Goal: Task Accomplishment & Management: Complete application form

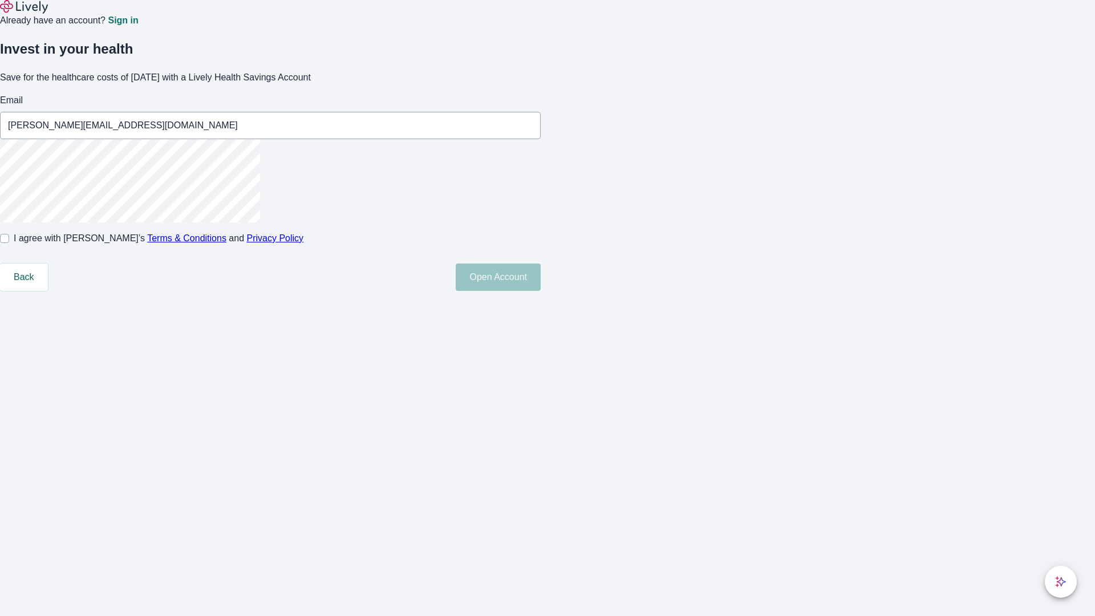
click at [9, 243] on input "I agree with Lively’s Terms & Conditions and Privacy Policy" at bounding box center [4, 238] width 9 height 9
checkbox input "true"
click at [541, 291] on button "Open Account" at bounding box center [498, 277] width 85 height 27
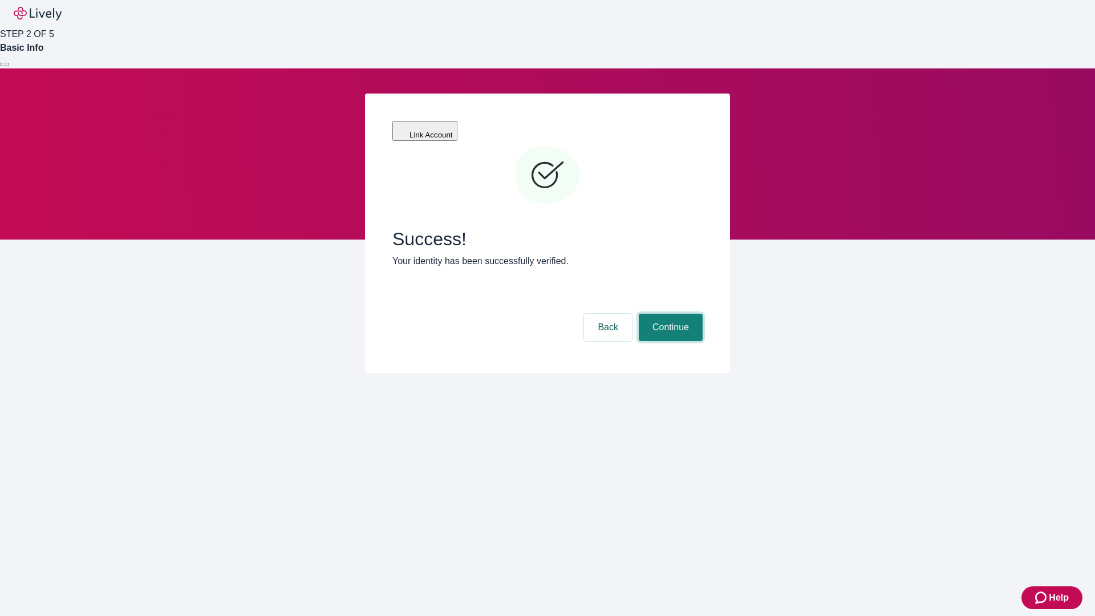
click at [669, 314] on button "Continue" at bounding box center [671, 327] width 64 height 27
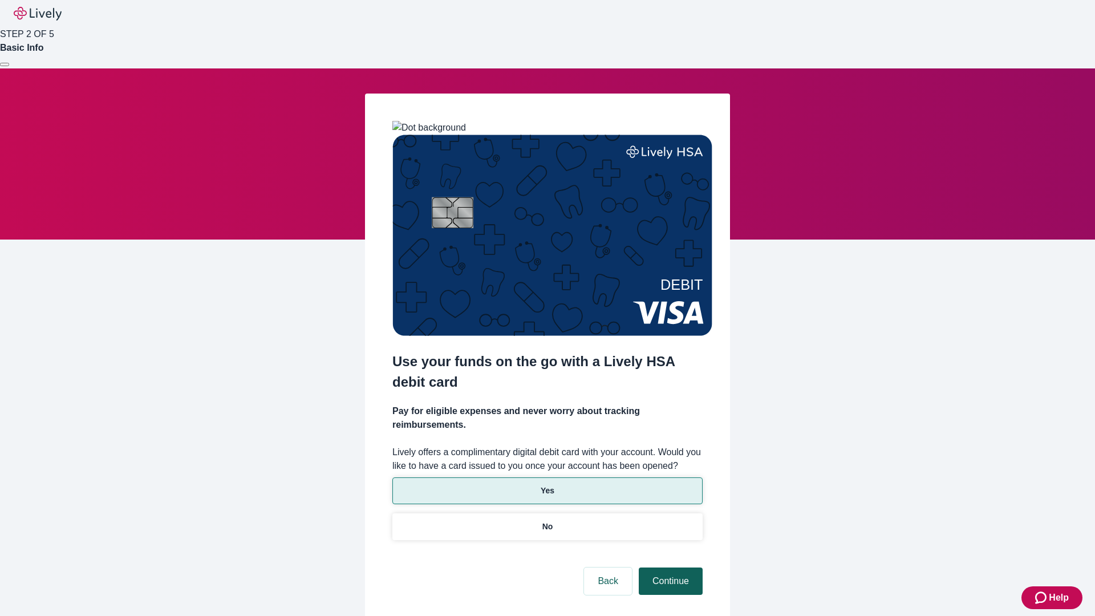
click at [547, 485] on p "Yes" at bounding box center [548, 491] width 14 height 12
click at [669, 568] on button "Continue" at bounding box center [671, 581] width 64 height 27
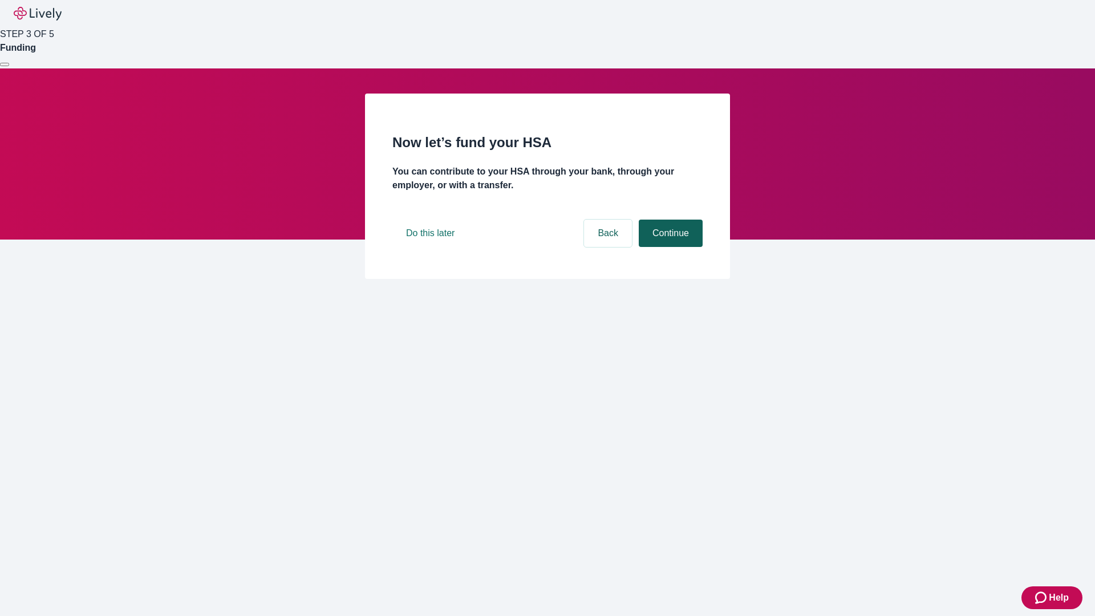
click at [669, 247] on button "Continue" at bounding box center [671, 233] width 64 height 27
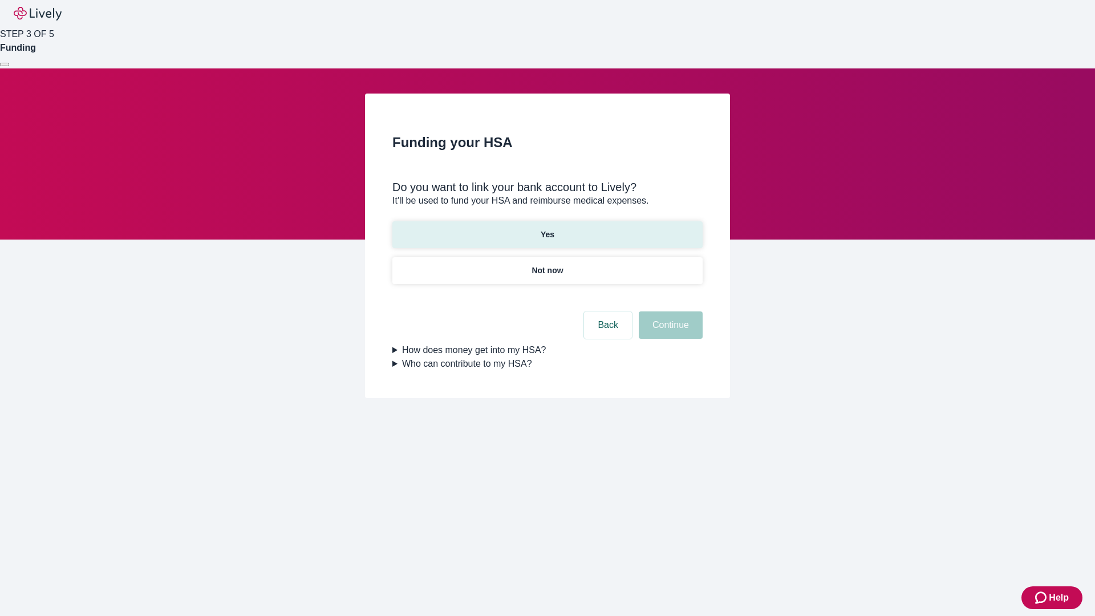
click at [547, 229] on p "Yes" at bounding box center [548, 235] width 14 height 12
click at [669, 312] on button "Continue" at bounding box center [671, 325] width 64 height 27
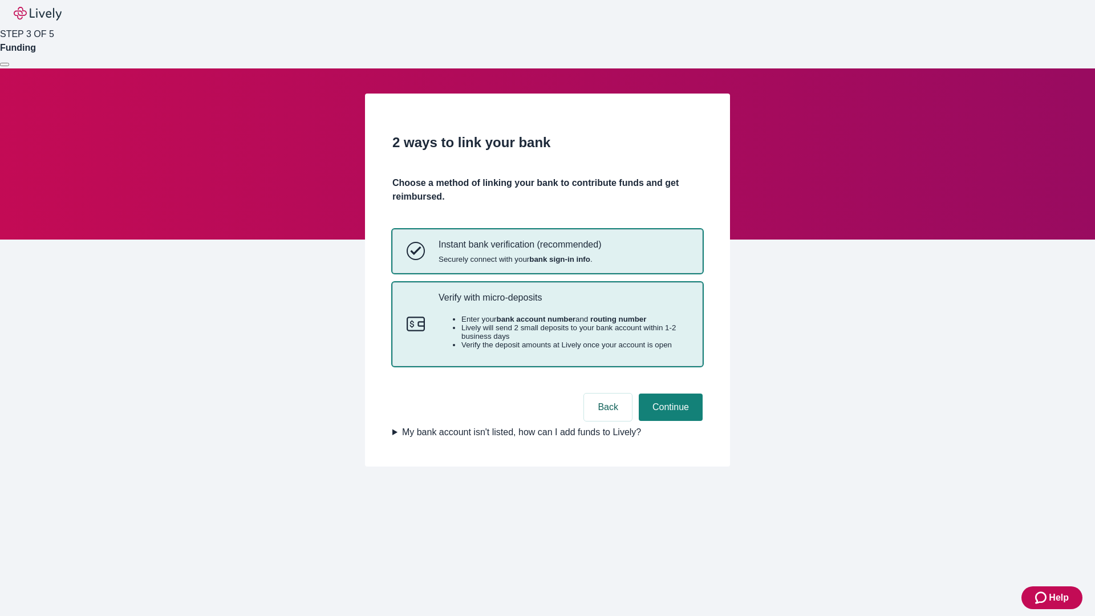
click at [563, 303] on p "Verify with micro-deposits" at bounding box center [564, 297] width 250 height 11
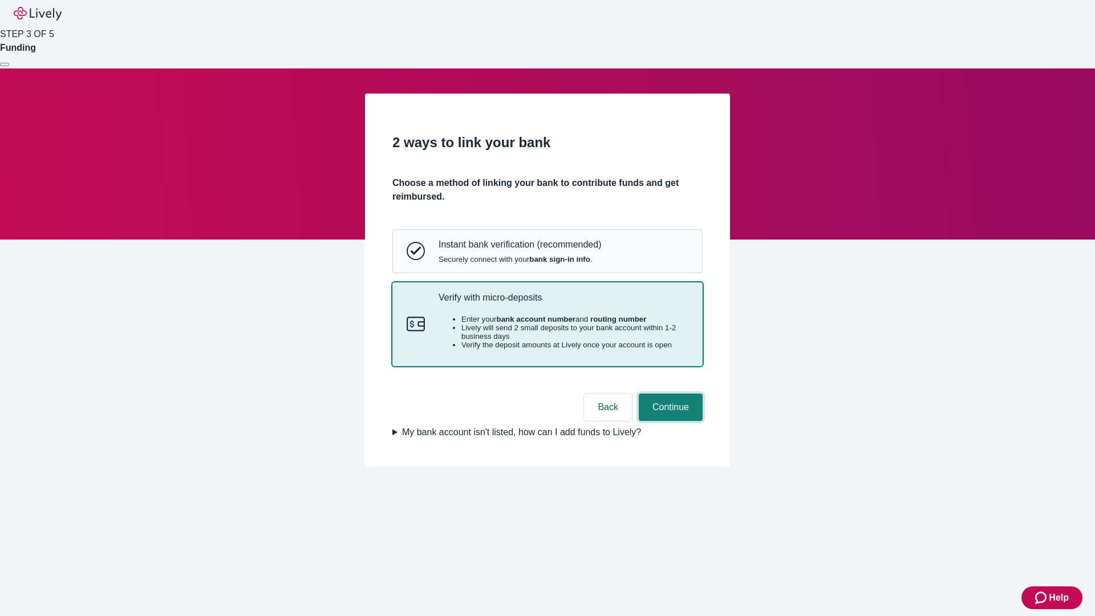
click at [669, 421] on button "Continue" at bounding box center [671, 407] width 64 height 27
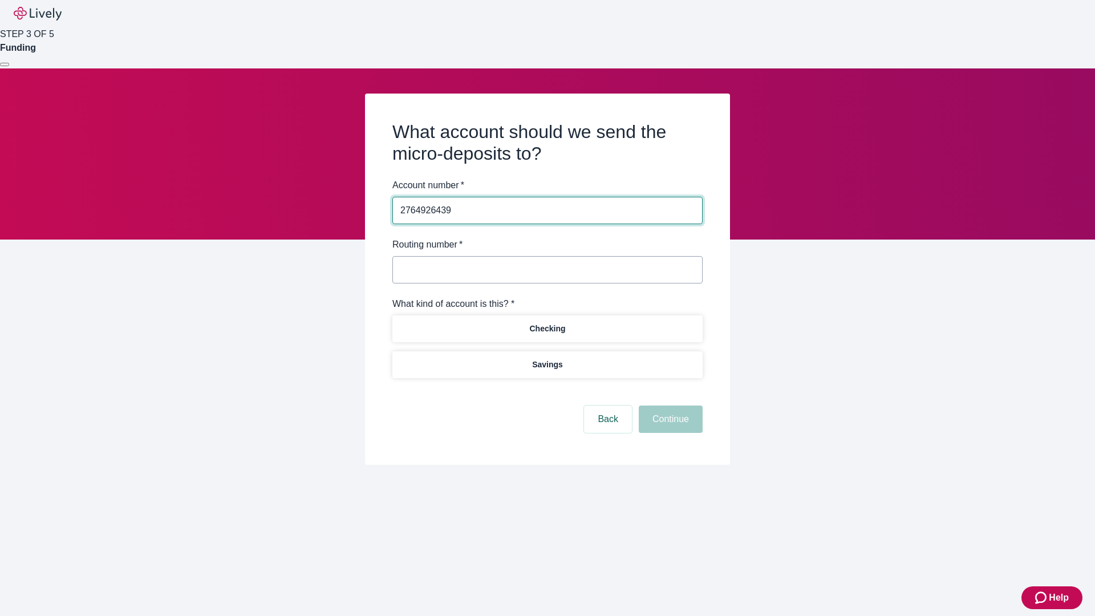
type input "2764926439"
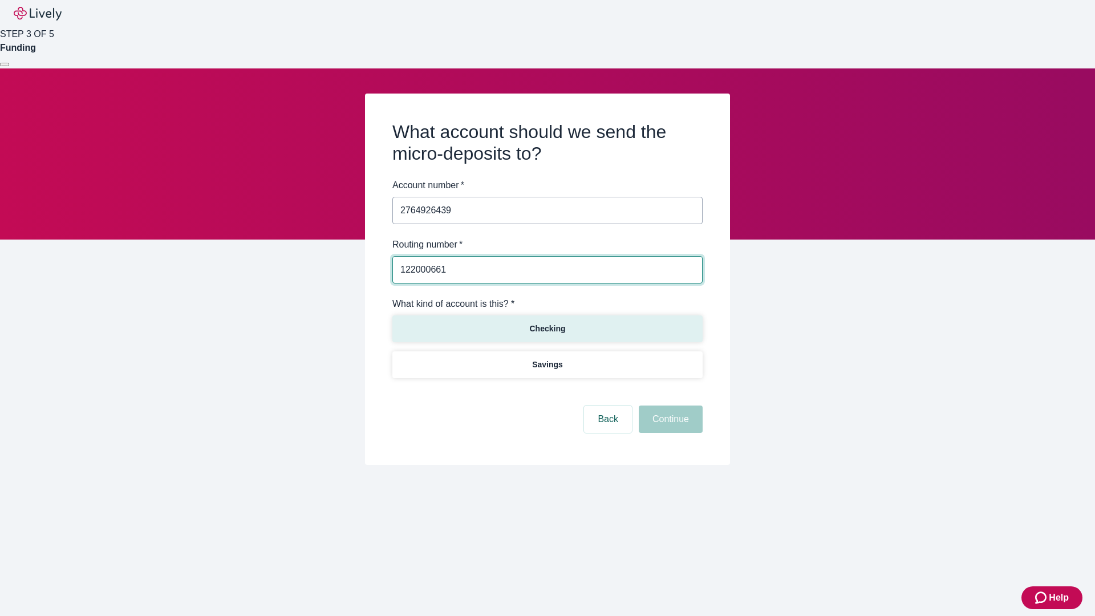
type input "122000661"
click at [547, 328] on p "Checking" at bounding box center [547, 329] width 36 height 12
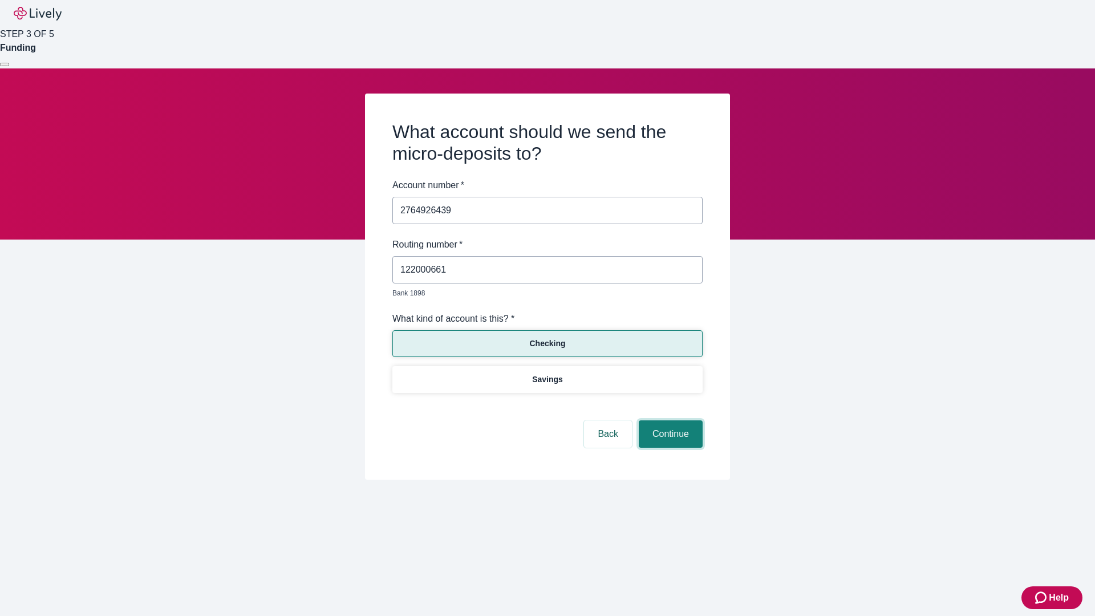
click at [669, 421] on button "Continue" at bounding box center [671, 433] width 64 height 27
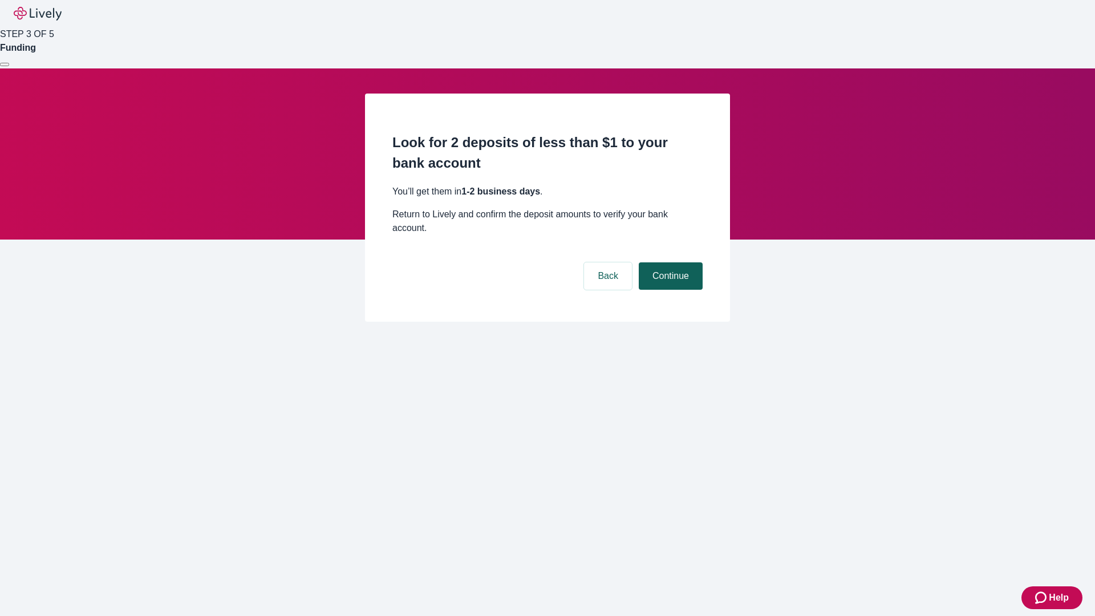
click at [669, 262] on button "Continue" at bounding box center [671, 275] width 64 height 27
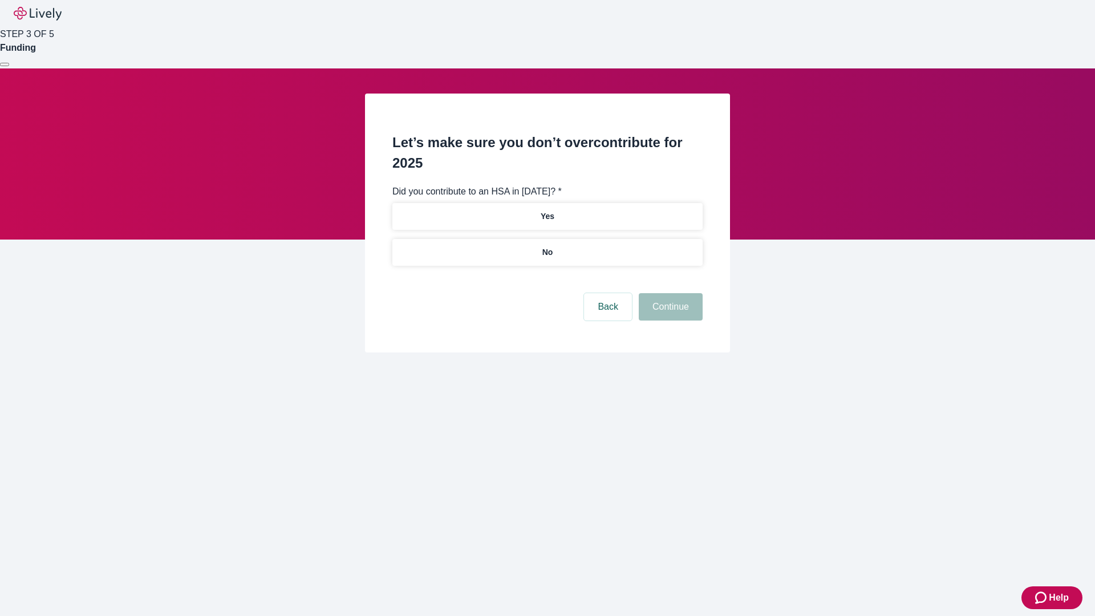
click at [547, 246] on p "No" at bounding box center [548, 252] width 11 height 12
click at [669, 293] on button "Continue" at bounding box center [671, 306] width 64 height 27
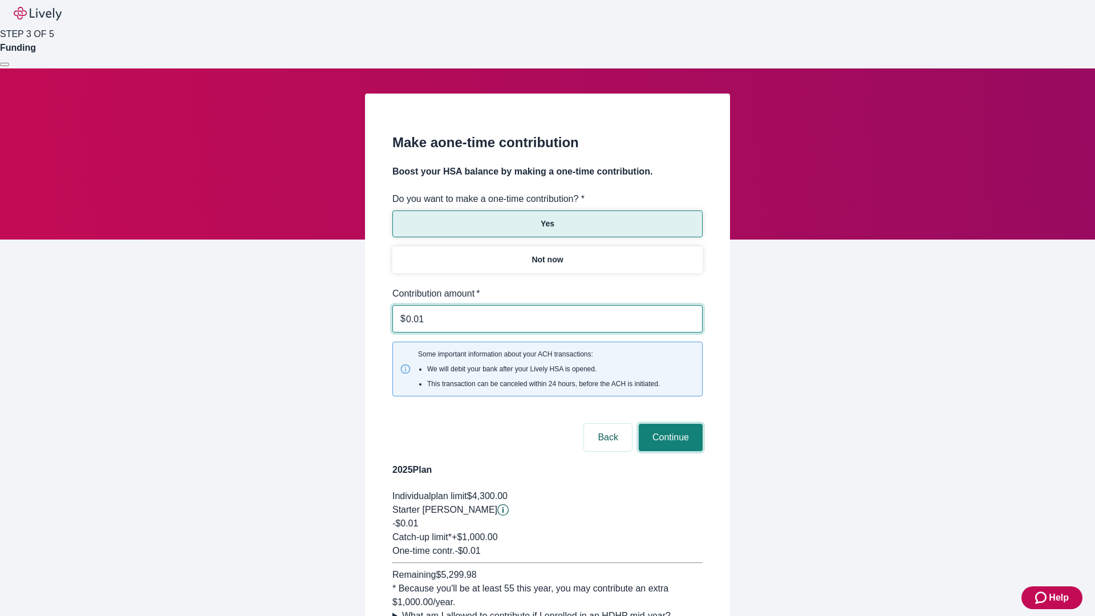
click at [669, 424] on button "Continue" at bounding box center [671, 437] width 64 height 27
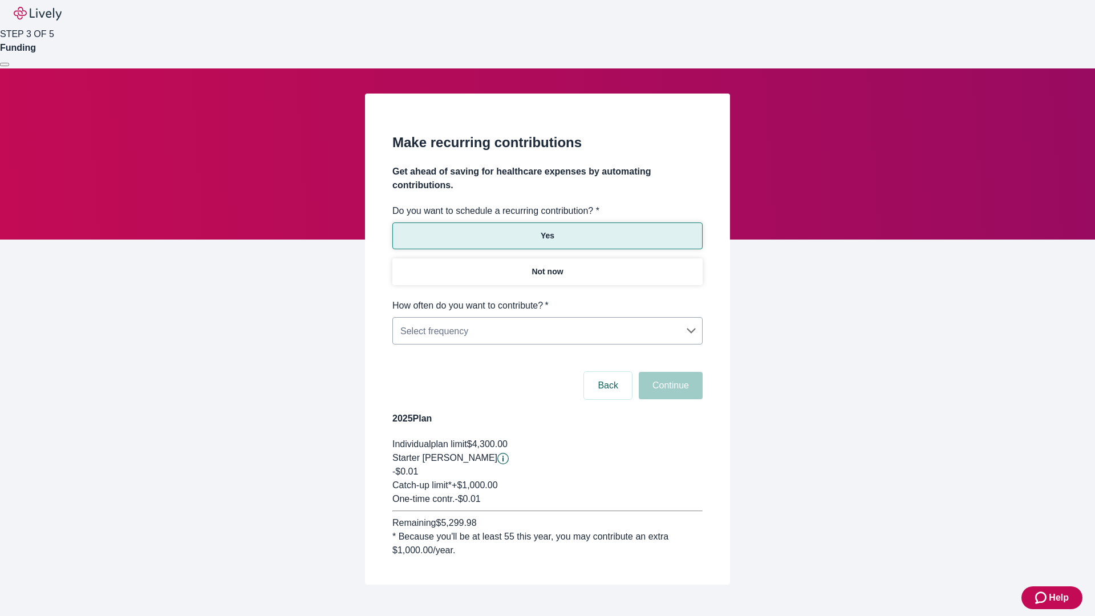
click at [547, 299] on body "Help STEP 3 OF 5 Funding Make recurring contributions Get ahead of saving for h…" at bounding box center [547, 320] width 1095 height 640
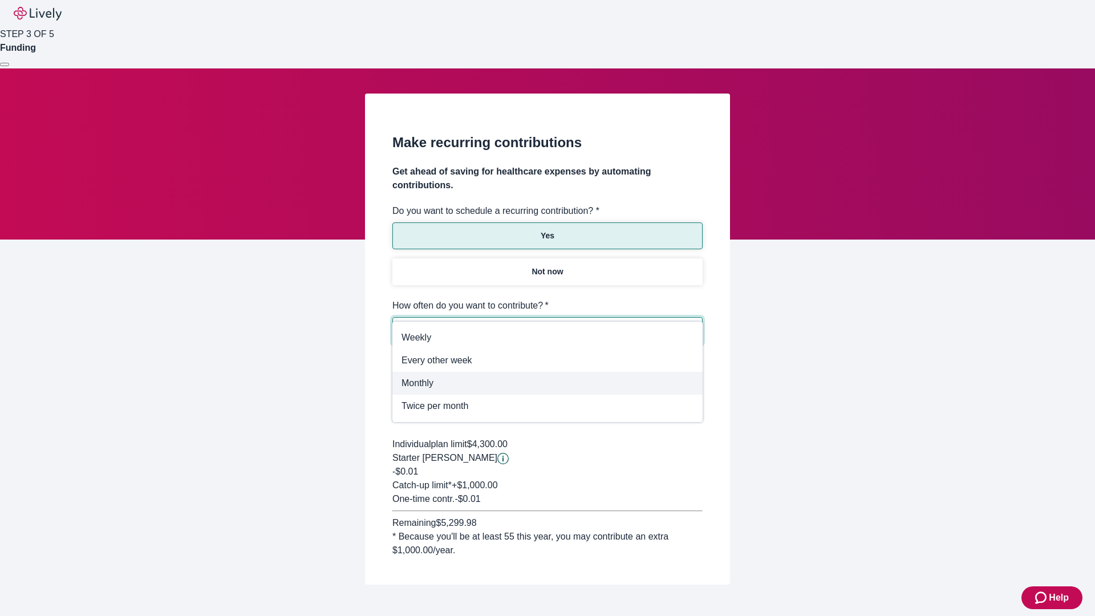
click at [548, 383] on span "Monthly" at bounding box center [548, 384] width 292 height 14
type input "Monthly"
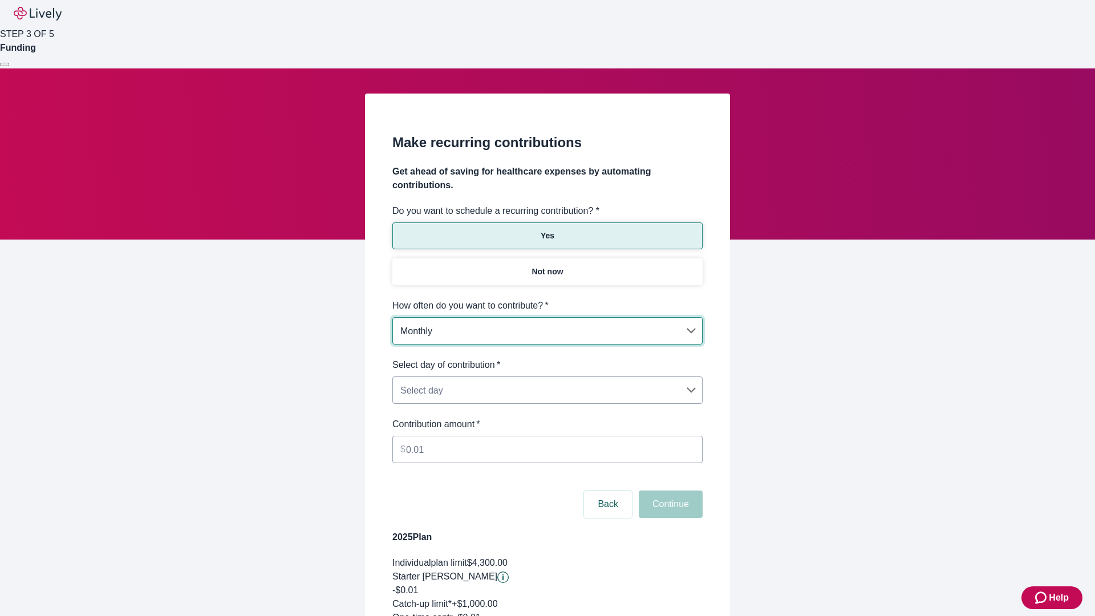
click at [547, 358] on body "Help STEP 3 OF 5 Funding Make recurring contributions Get ahead of saving for h…" at bounding box center [547, 379] width 1095 height 758
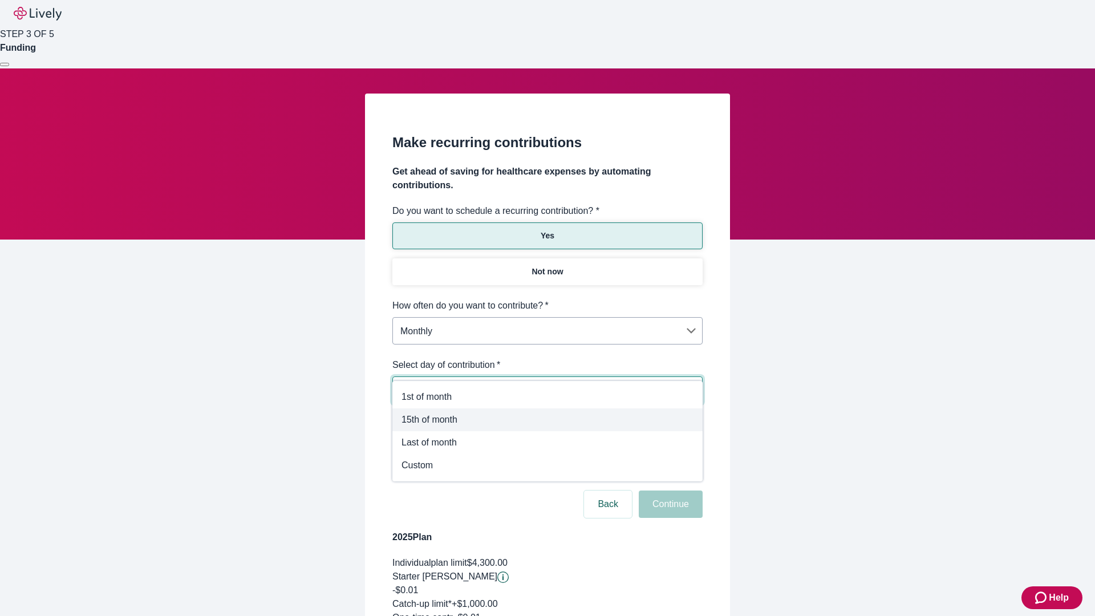
click at [548, 420] on span "15th of month" at bounding box center [548, 420] width 292 height 14
type input "Monthly15th"
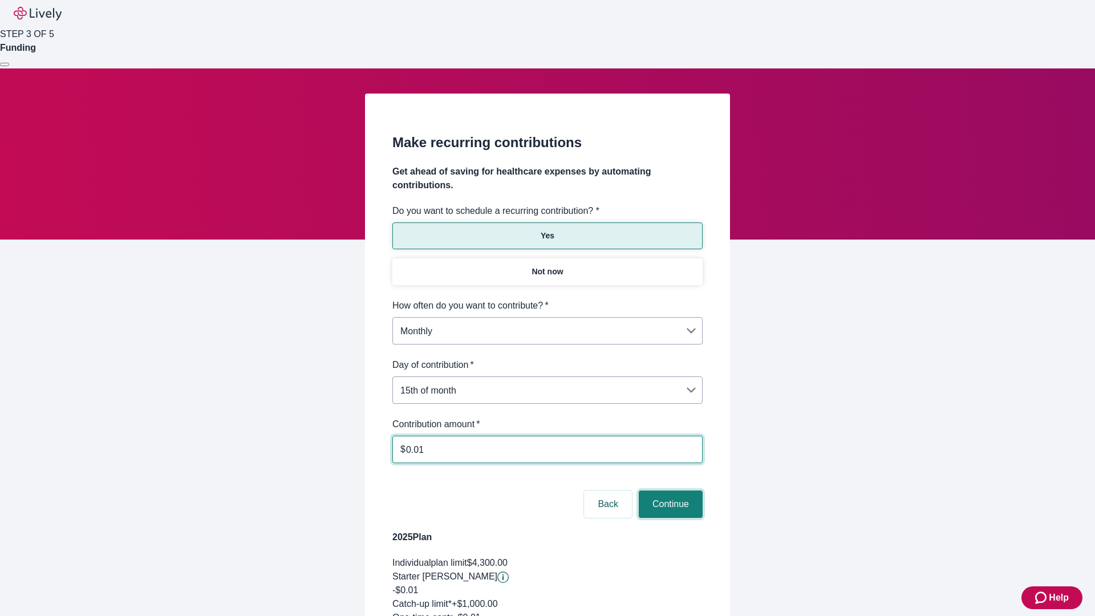
click at [669, 491] on button "Continue" at bounding box center [671, 504] width 64 height 27
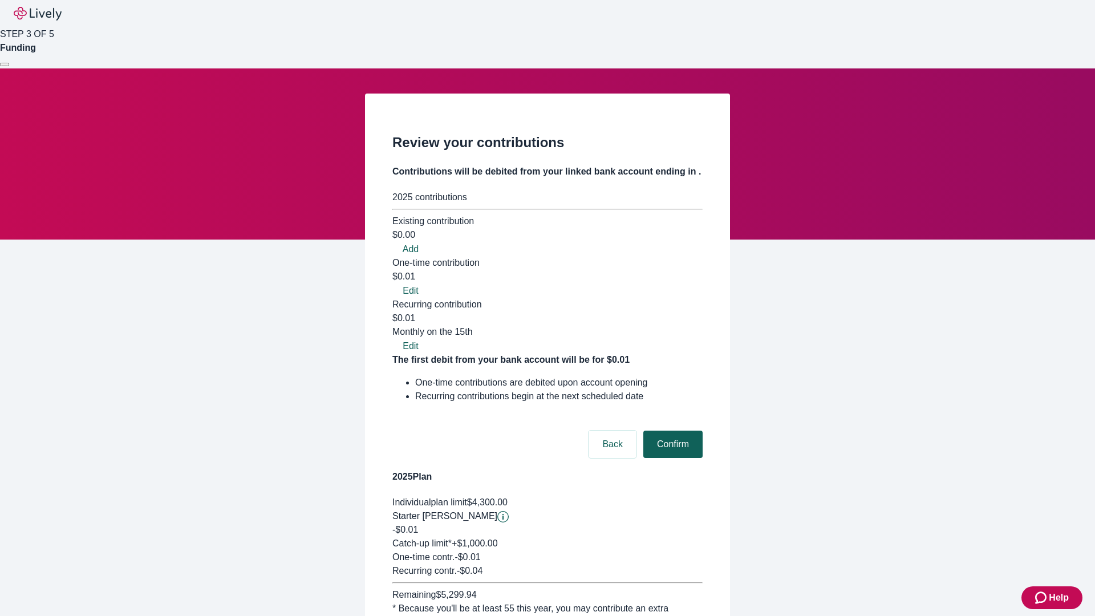
click at [672, 431] on button "Confirm" at bounding box center [673, 444] width 59 height 27
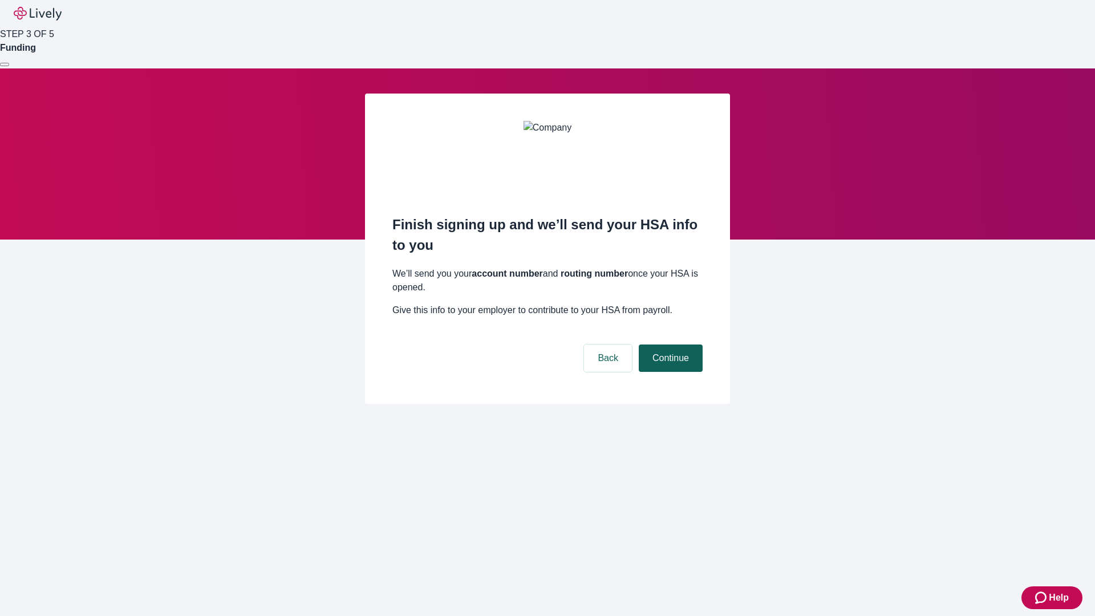
click at [669, 345] on button "Continue" at bounding box center [671, 358] width 64 height 27
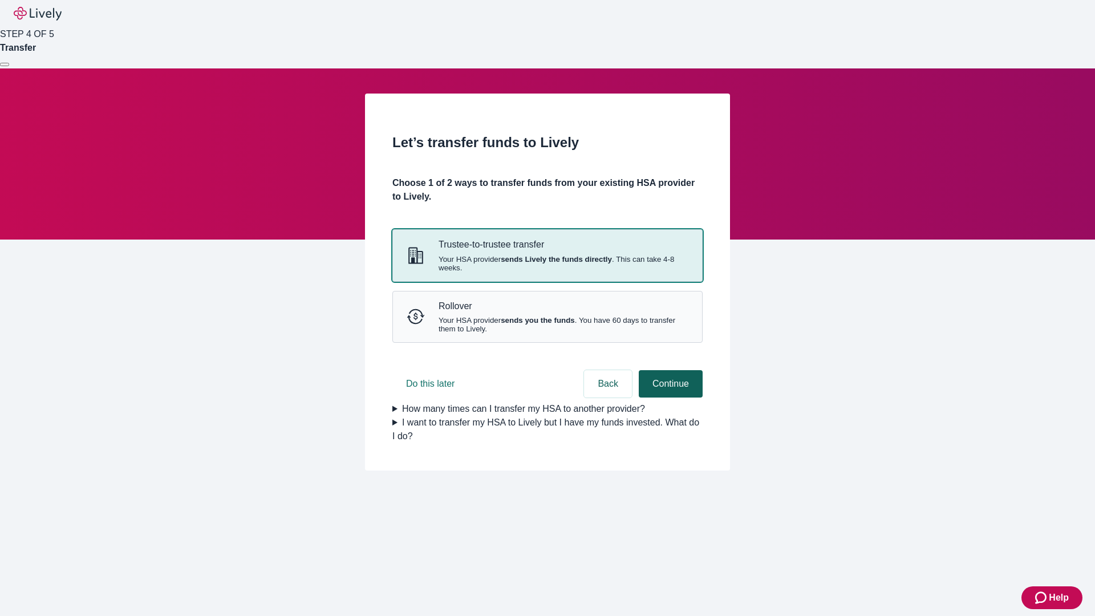
click at [547, 264] on strong "sends Lively the funds directly" at bounding box center [556, 259] width 111 height 9
click at [669, 398] on button "Continue" at bounding box center [671, 383] width 64 height 27
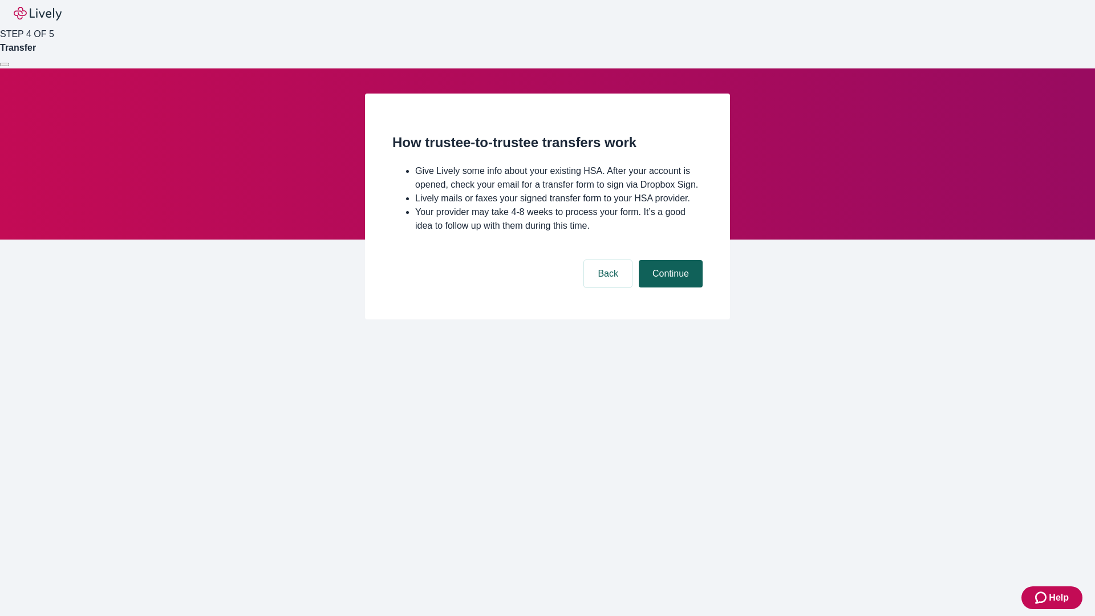
click at [669, 288] on button "Continue" at bounding box center [671, 273] width 64 height 27
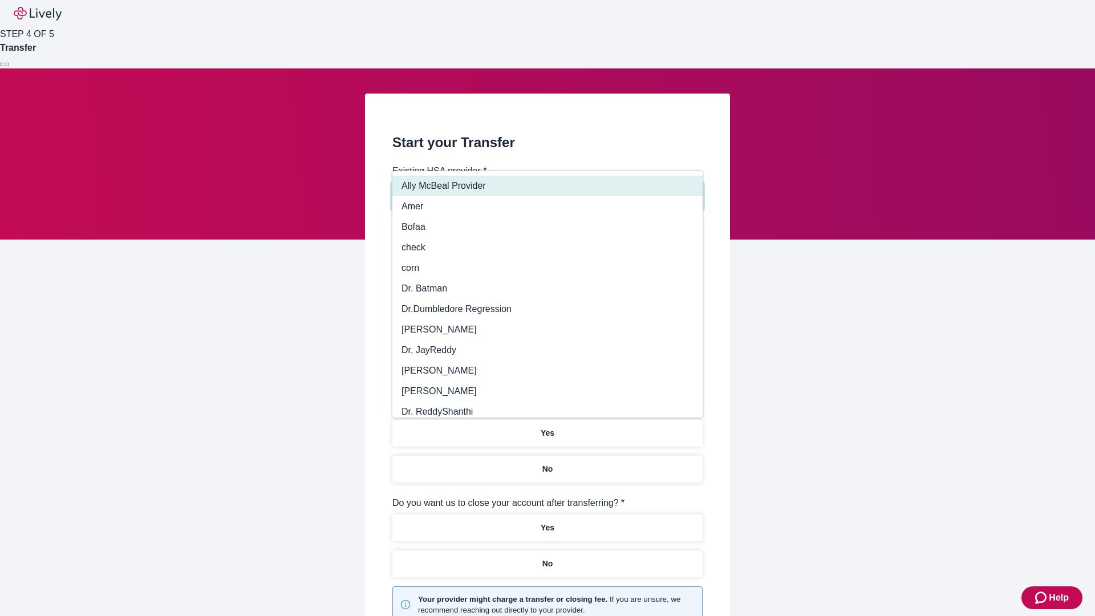
type input "Other"
type input "Health Equity"
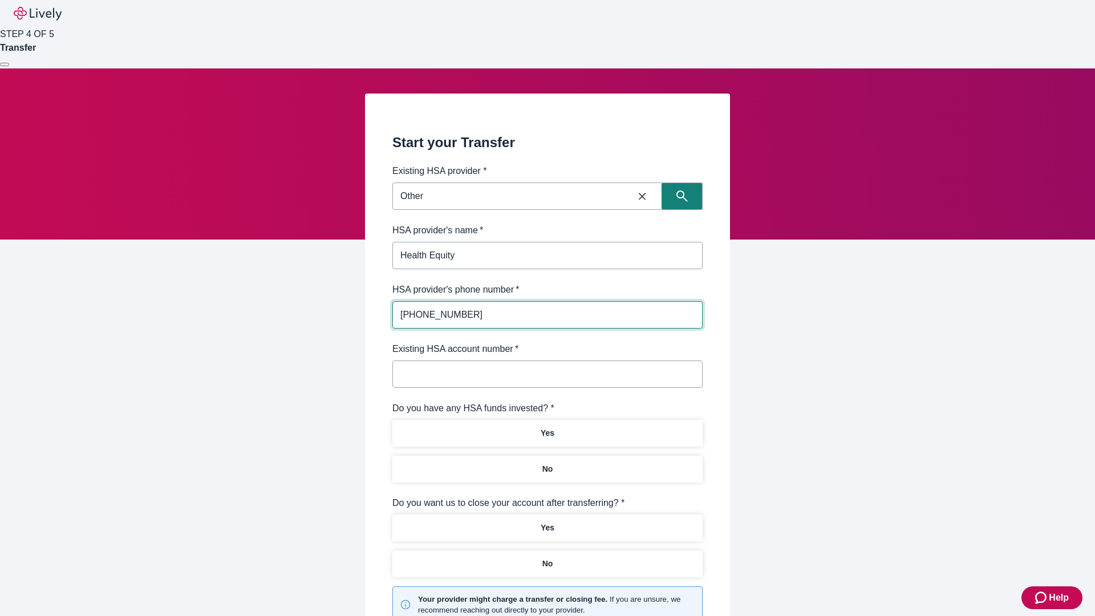
type input "[PHONE_NUMBER]"
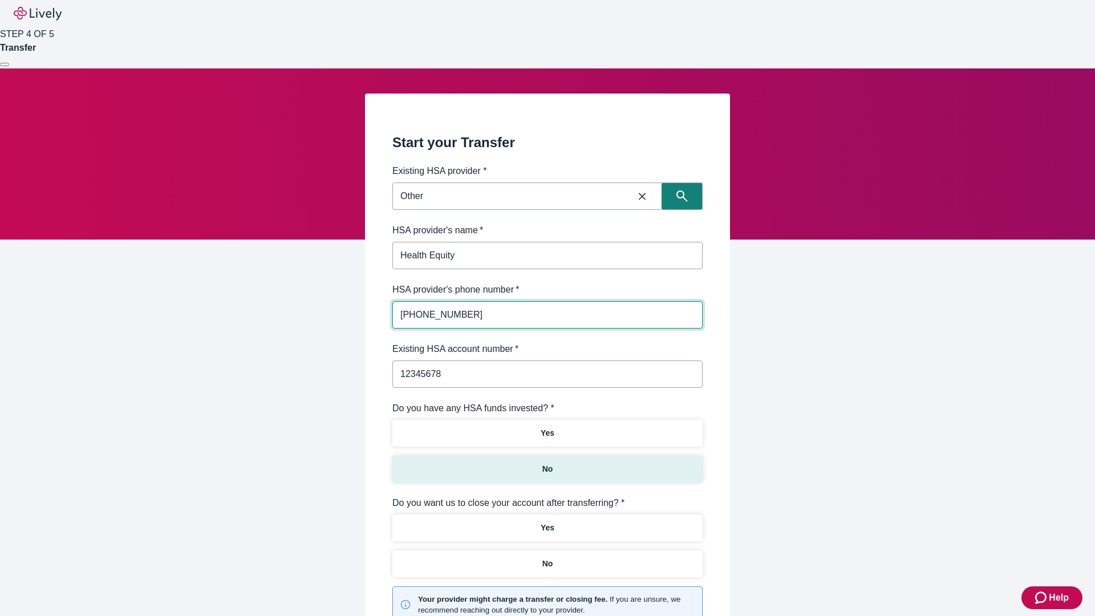
type input "12345678"
click at [547, 463] on p "No" at bounding box center [548, 469] width 11 height 12
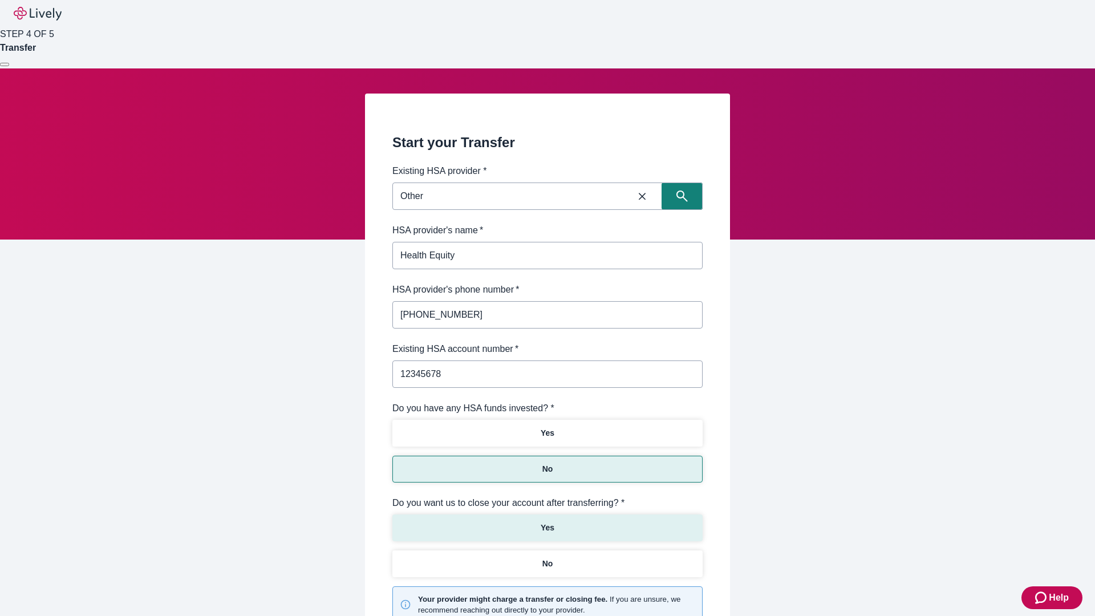
click at [547, 522] on p "Yes" at bounding box center [548, 528] width 14 height 12
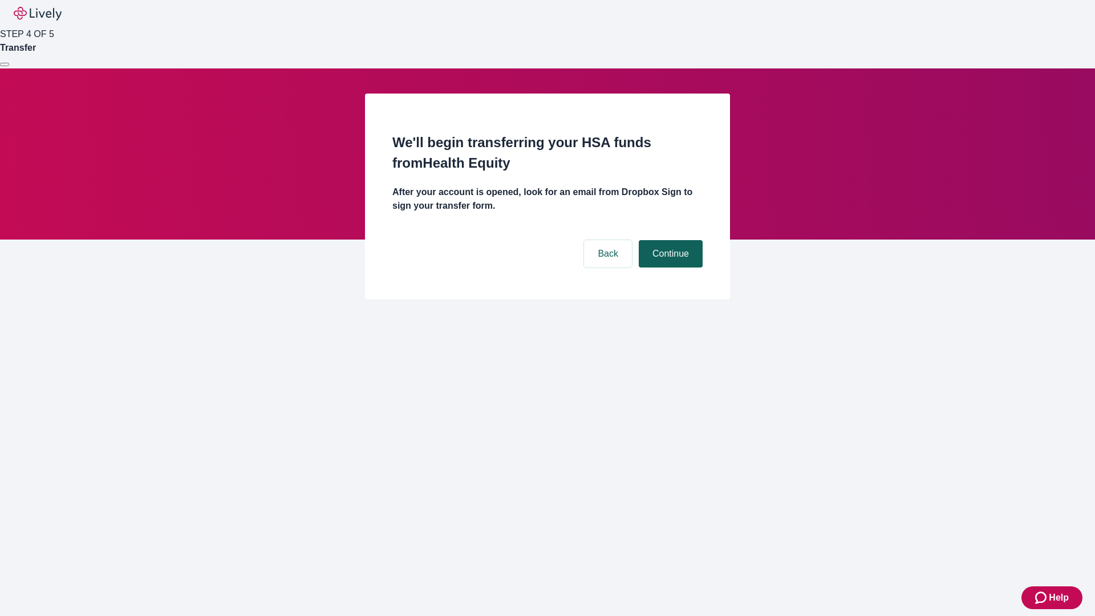
click at [669, 240] on button "Continue" at bounding box center [671, 253] width 64 height 27
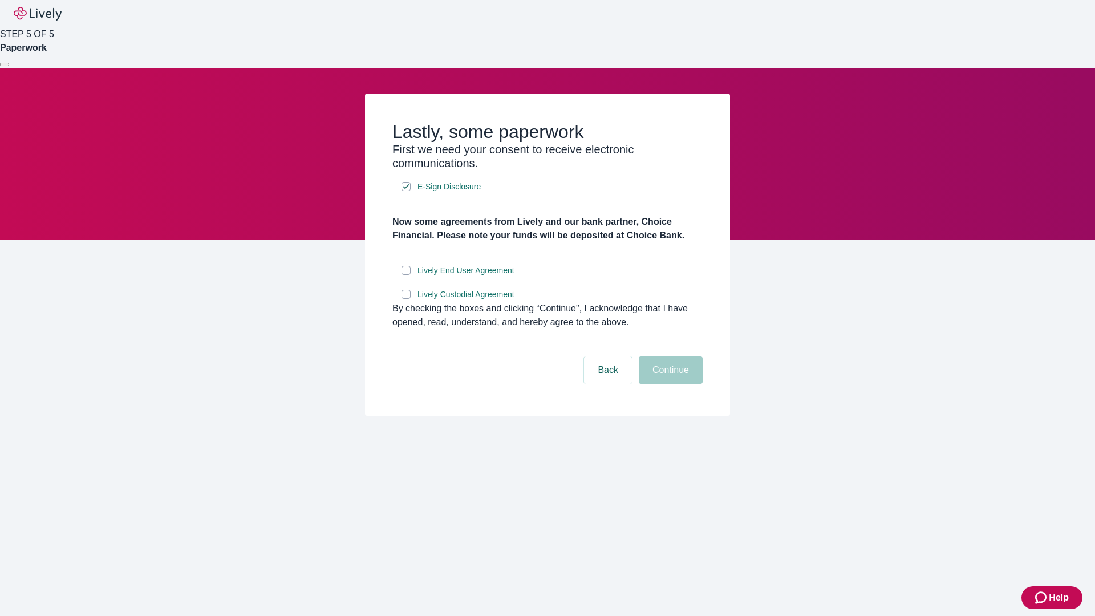
click at [406, 275] on input "Lively End User Agreement" at bounding box center [406, 270] width 9 height 9
checkbox input "true"
click at [406, 299] on input "Lively Custodial Agreement" at bounding box center [406, 294] width 9 height 9
checkbox input "true"
click at [669, 384] on button "Continue" at bounding box center [671, 370] width 64 height 27
